Goal: Find contact information

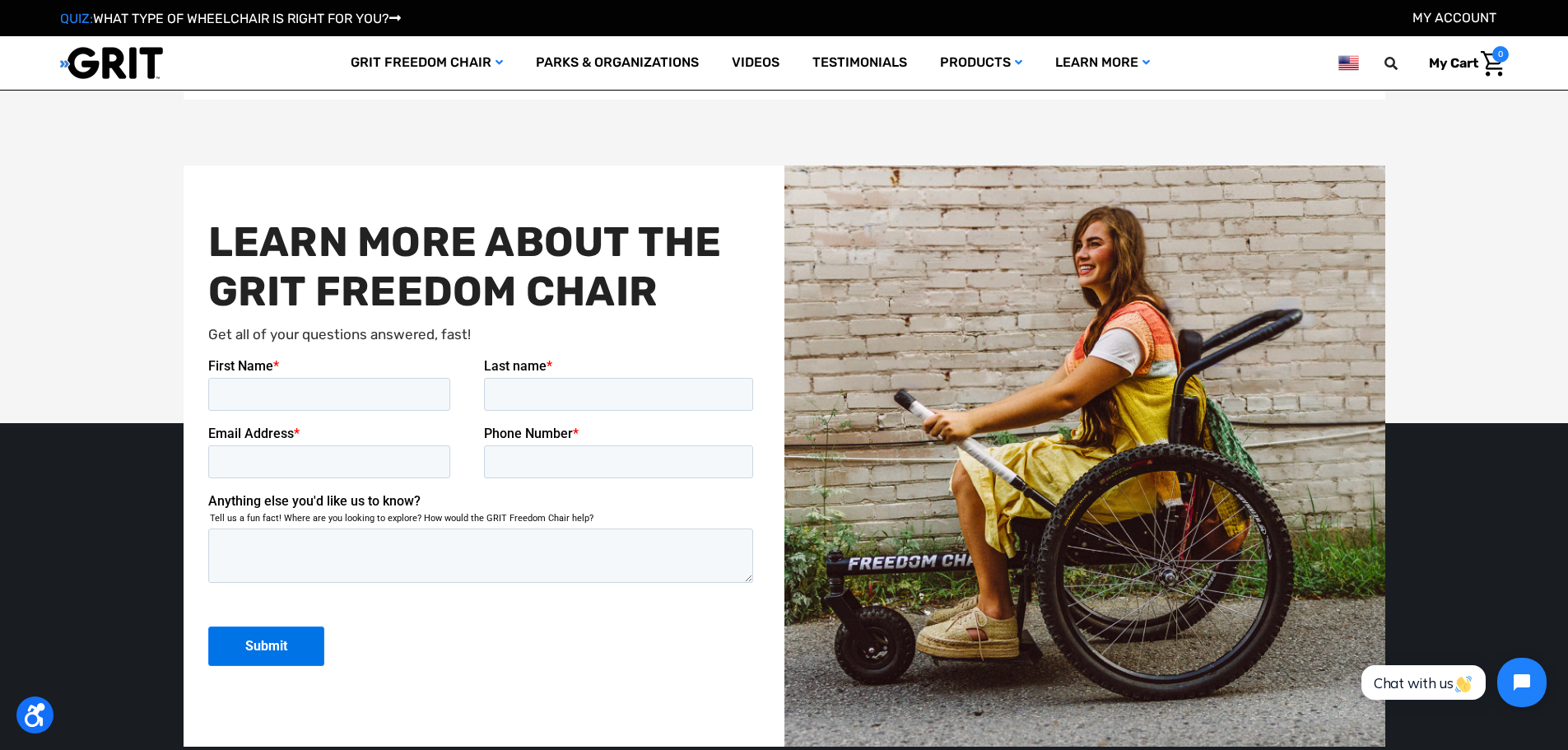
scroll to position [4033, 0]
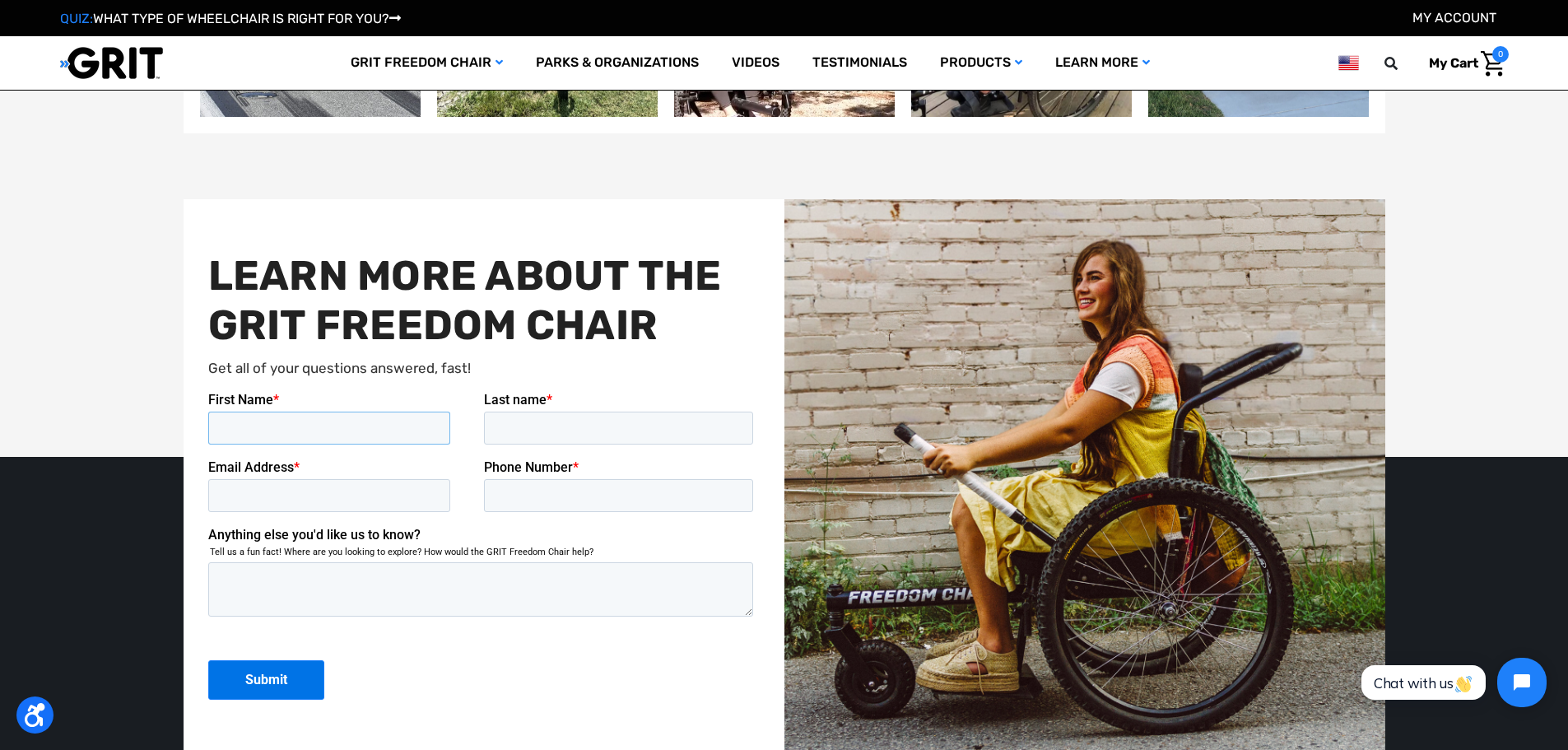
click at [322, 422] on input "First Name *" at bounding box center [328, 428] width 242 height 33
type input "[PERSON_NAME]"
type input "Miracle"
type input "[EMAIL_ADDRESS][DOMAIN_NAME]"
type input "[PHONE_NUMBER]"
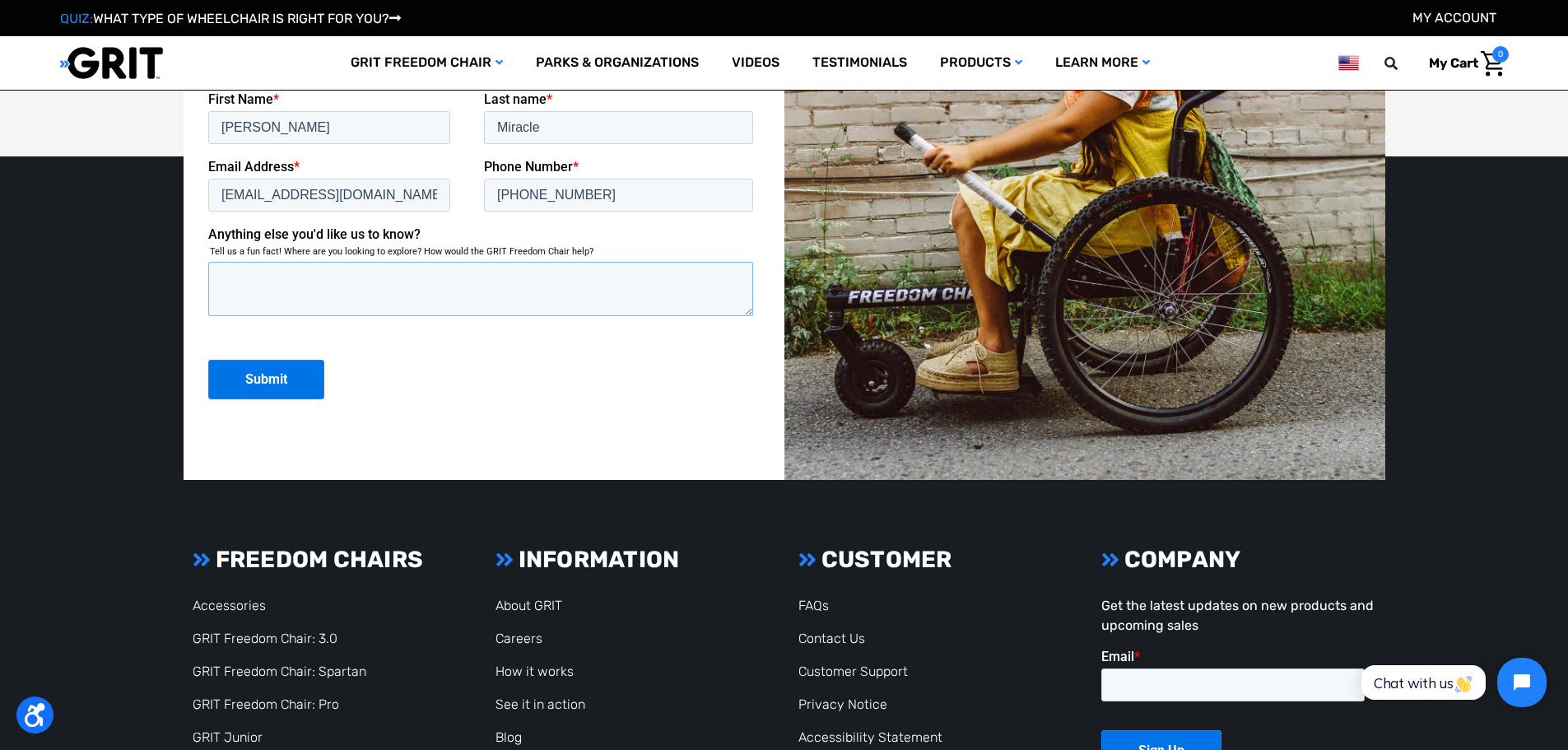
scroll to position [4362, 0]
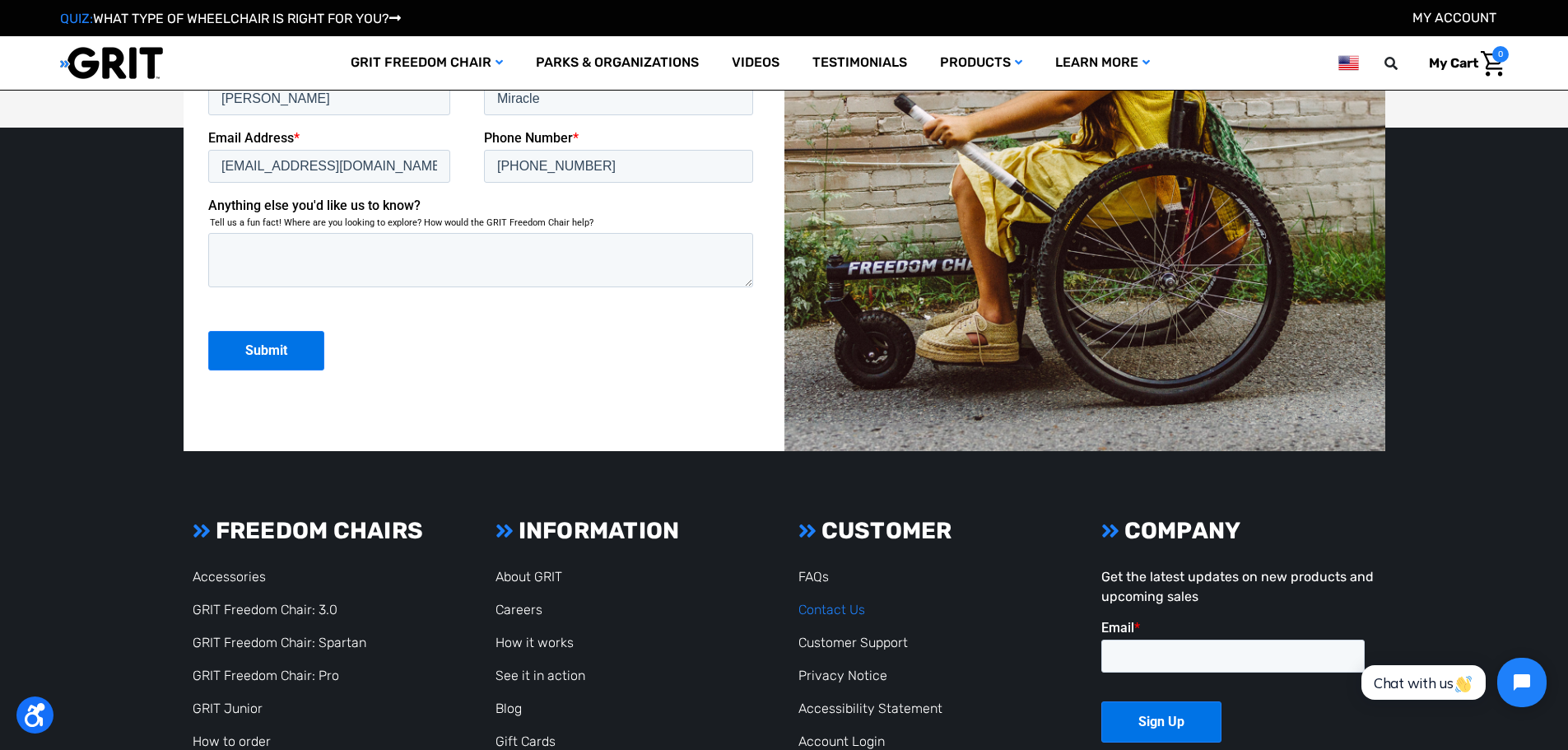
click at [839, 611] on link "Contact Us" at bounding box center [832, 609] width 67 height 16
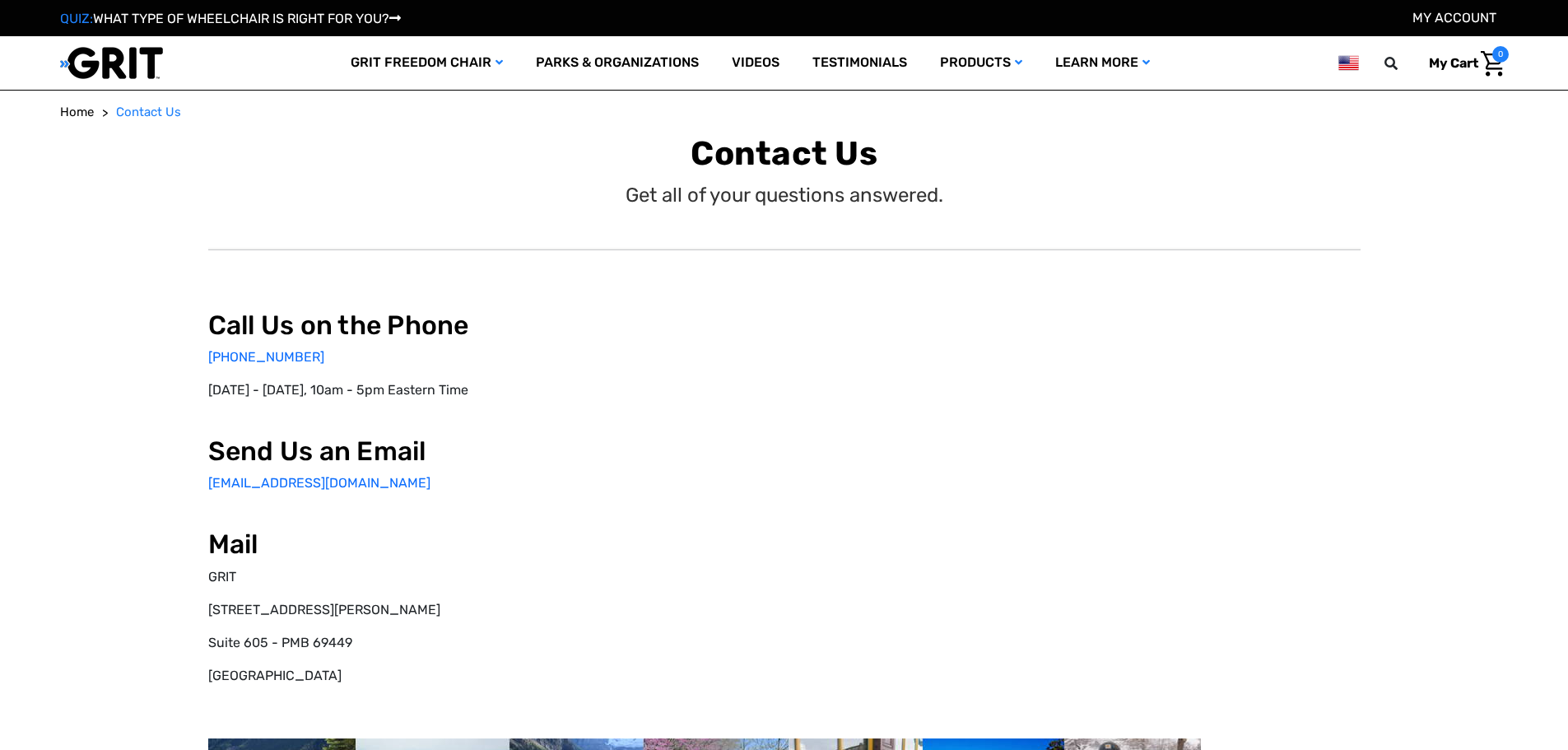
select select "US"
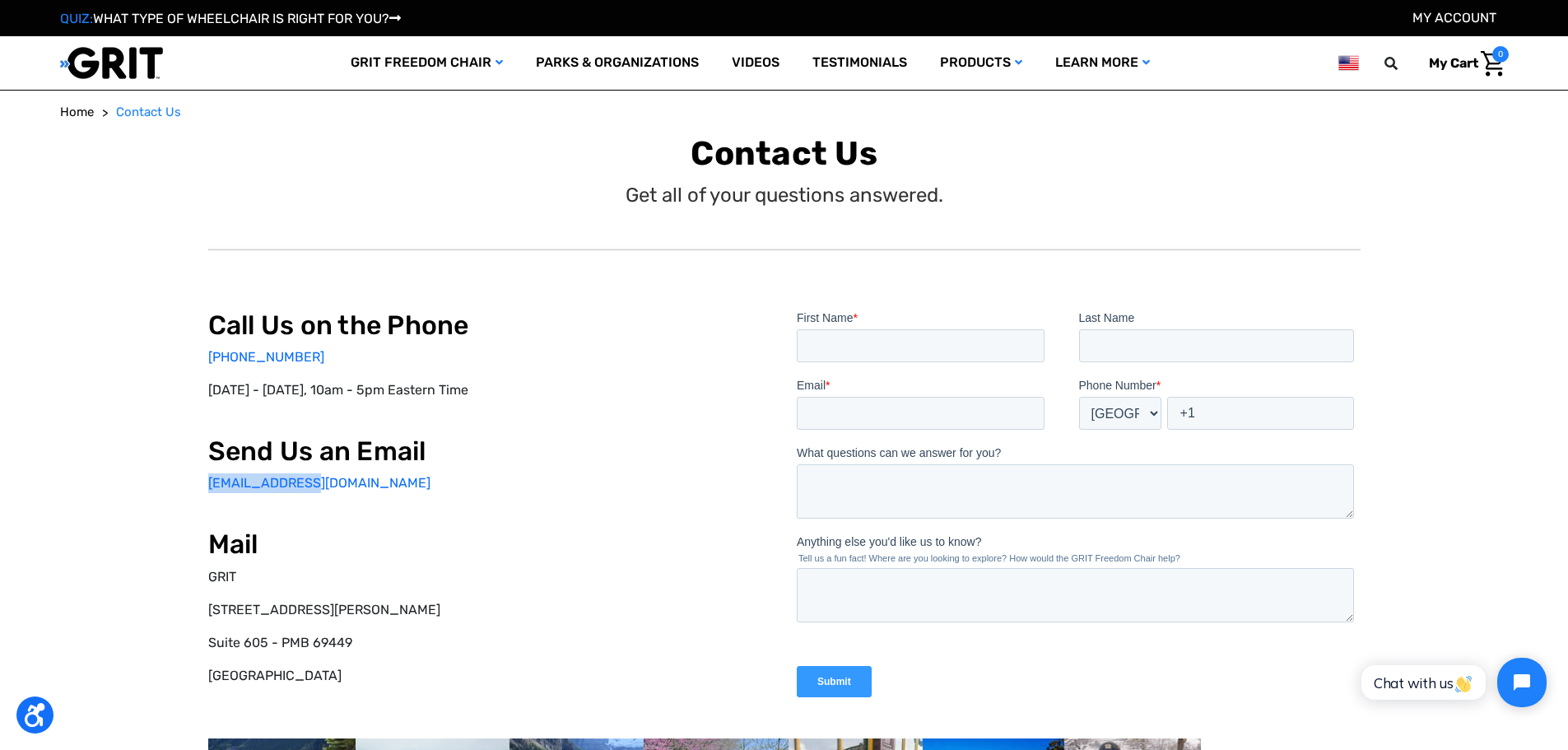
drag, startPoint x: 199, startPoint y: 485, endPoint x: 307, endPoint y: 484, distance: 108.0
click at [307, 484] on div "Call Us on the Phone 877-345-4748 Monday - Friday, 10am - 5pm Eastern Time Send…" at bounding box center [784, 586] width 1440 height 727
copy link "info@gogrit.us"
